Goal: Find specific page/section: Find specific page/section

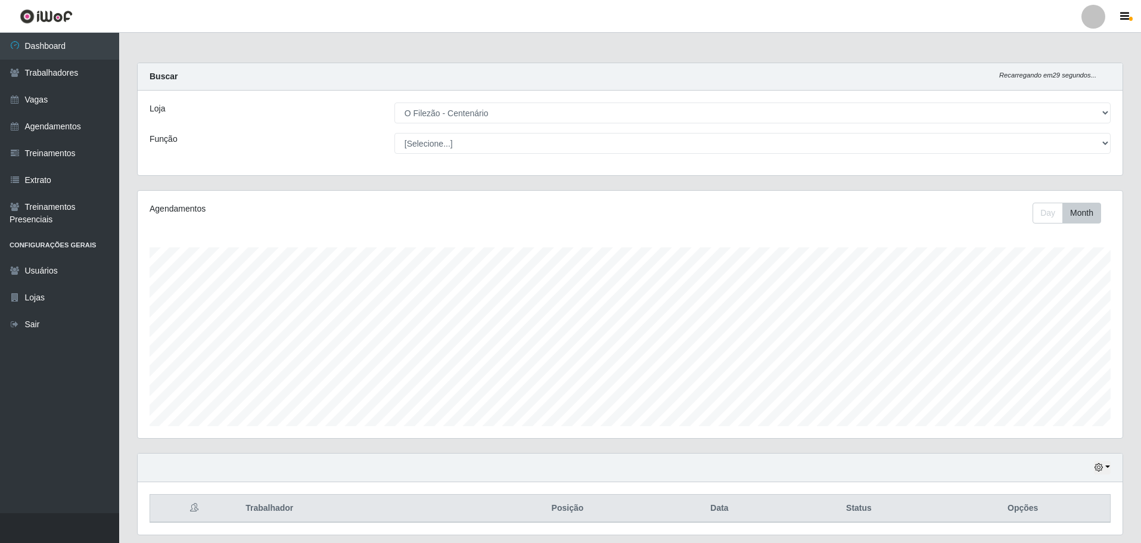
select select "203"
drag, startPoint x: 55, startPoint y: 47, endPoint x: 91, endPoint y: 71, distance: 43.0
click at [54, 47] on link "Dashboard" at bounding box center [59, 46] width 119 height 27
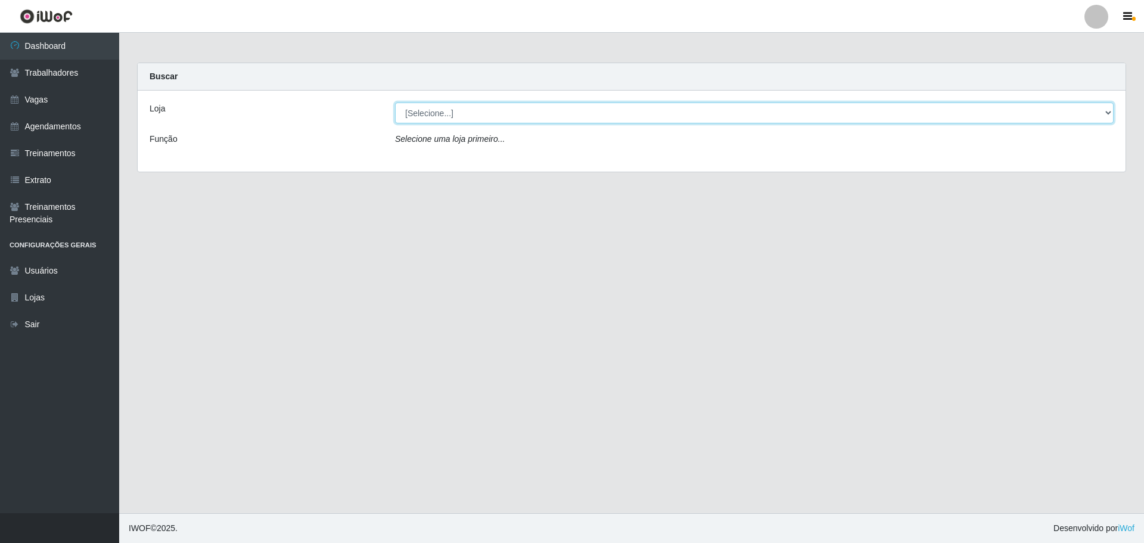
click at [473, 117] on select "[Selecione...] Minimercado Filezão O Filezão - Centenário" at bounding box center [754, 112] width 718 height 21
select select "203"
click at [395, 102] on select "[Selecione...] Minimercado Filezão O Filezão - Centenário" at bounding box center [754, 112] width 718 height 21
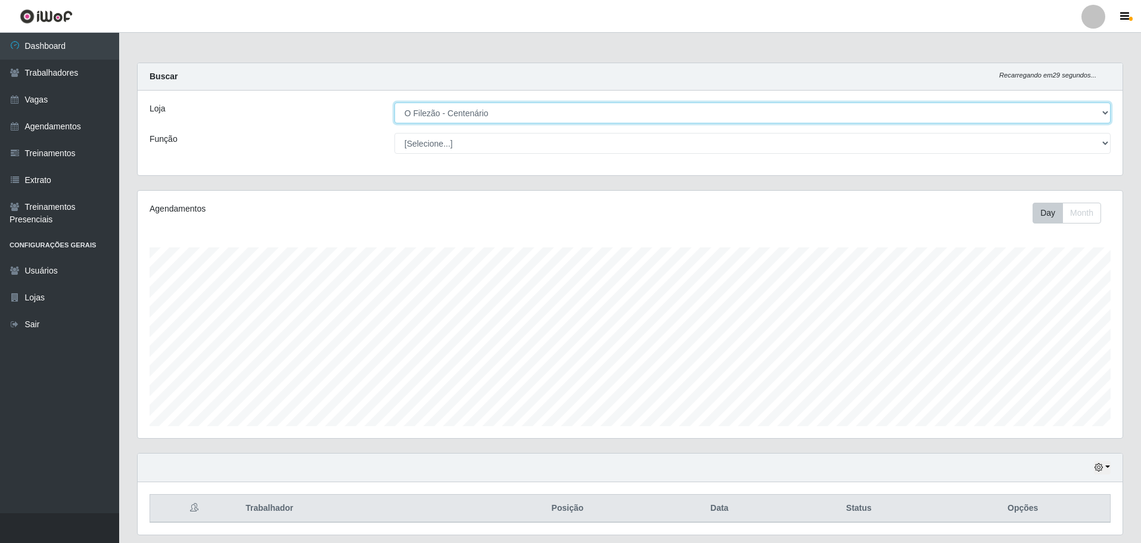
scroll to position [595410, 594672]
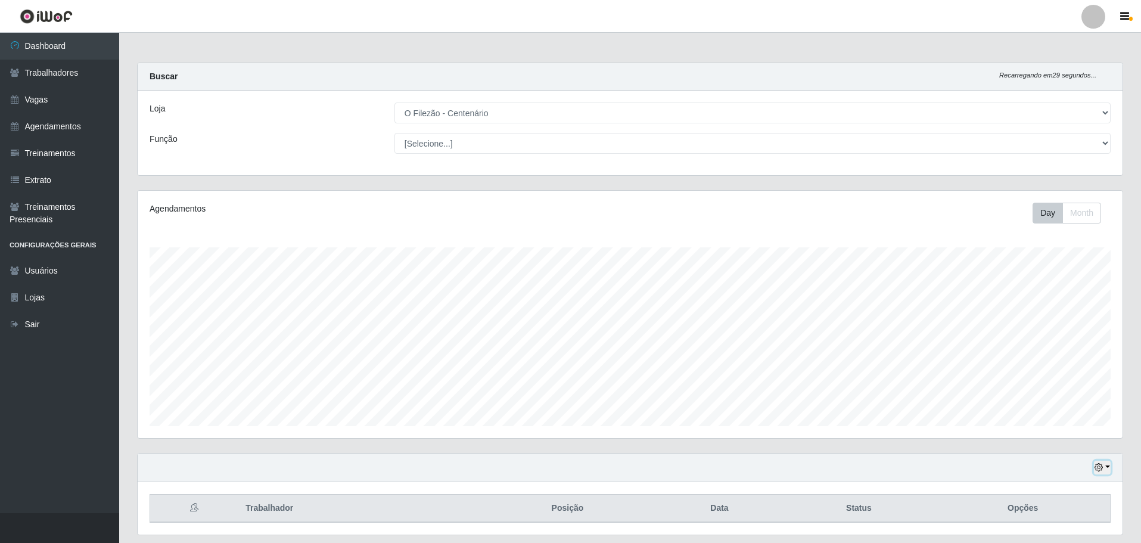
click at [1107, 467] on button "button" at bounding box center [1102, 467] width 17 height 14
click at [1036, 397] on button "3 dias" at bounding box center [1063, 397] width 94 height 25
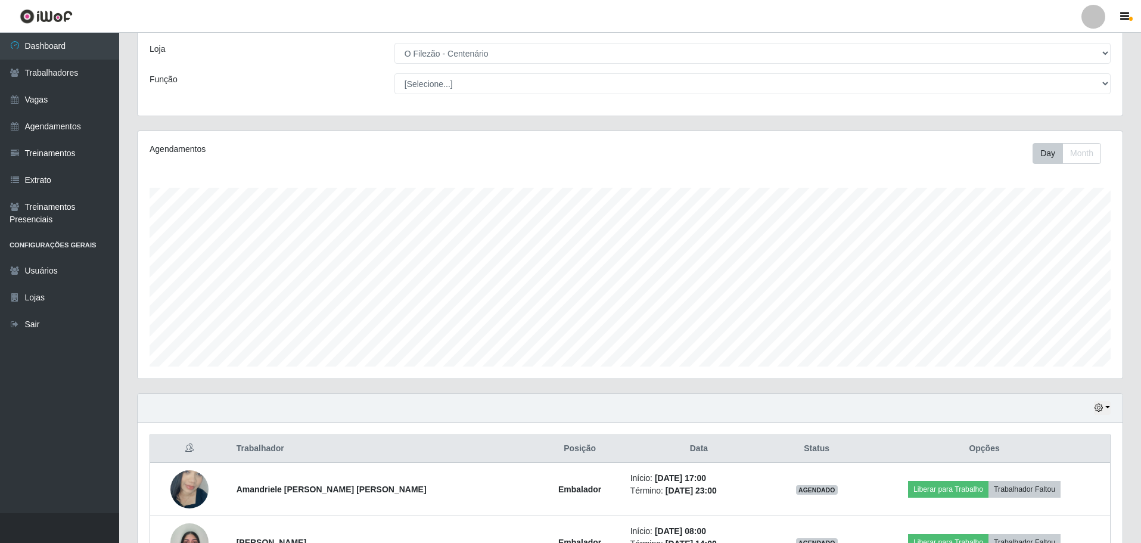
scroll to position [142, 0]
